Goal: Information Seeking & Learning: Learn about a topic

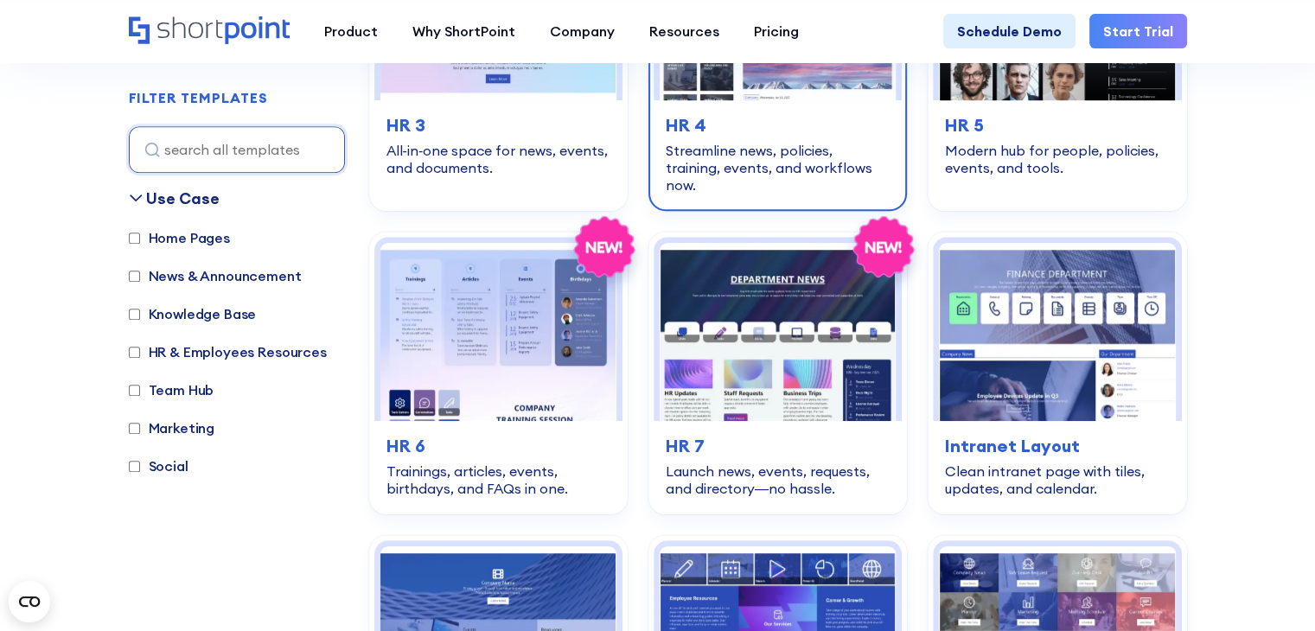
scroll to position [1037, 0]
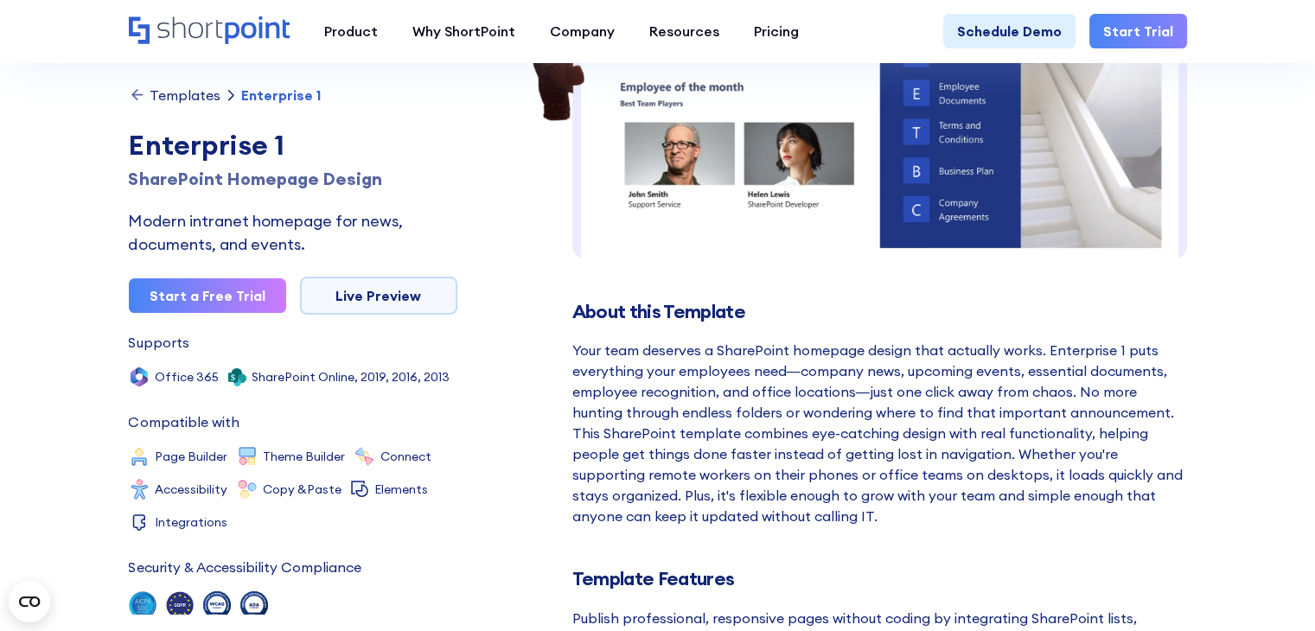
scroll to position [346, 0]
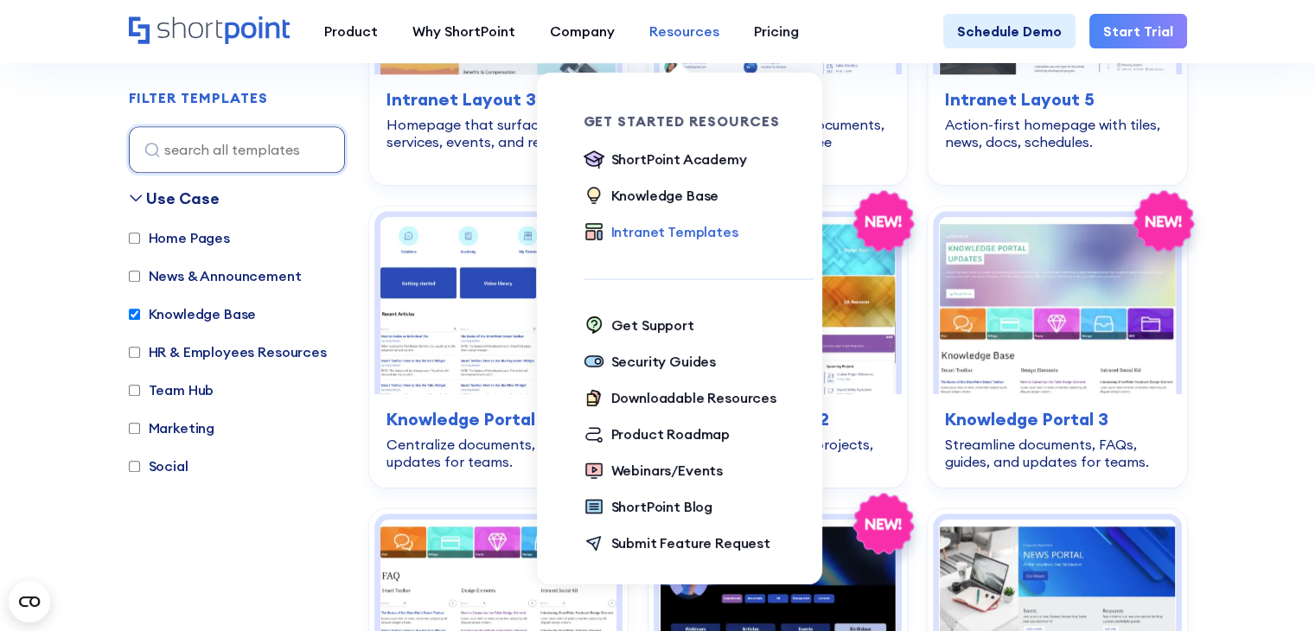
scroll to position [1639, 0]
